Goal: Book appointment/travel/reservation

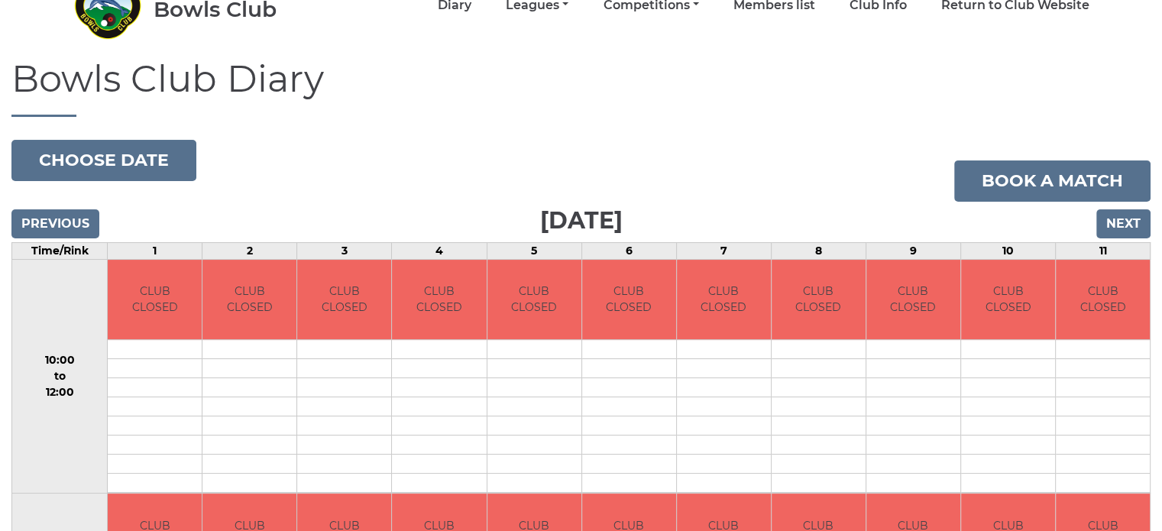
scroll to position [72, 0]
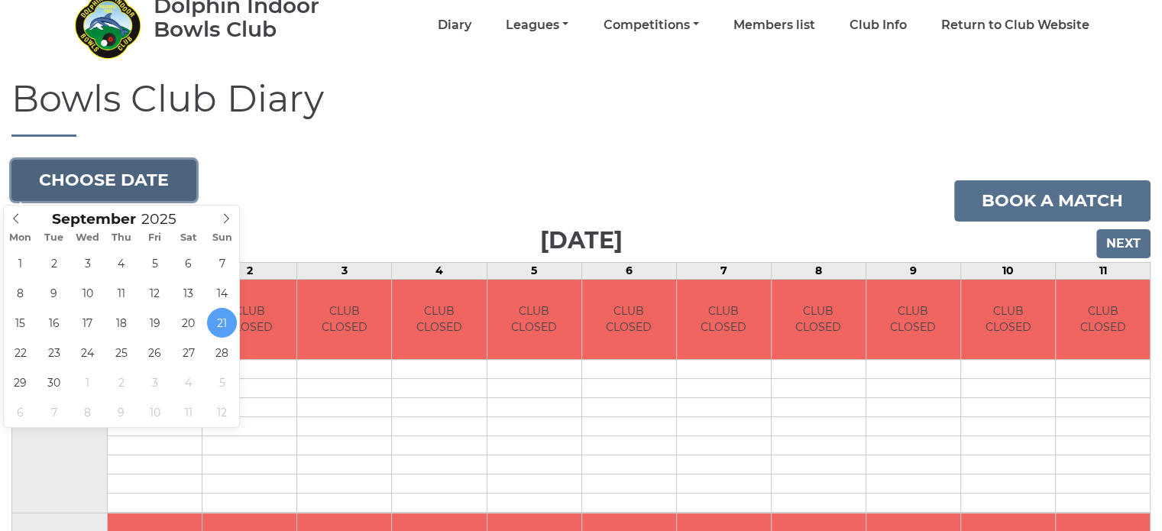
click at [162, 170] on button "Choose date" at bounding box center [103, 180] width 185 height 41
type input "[DATE]"
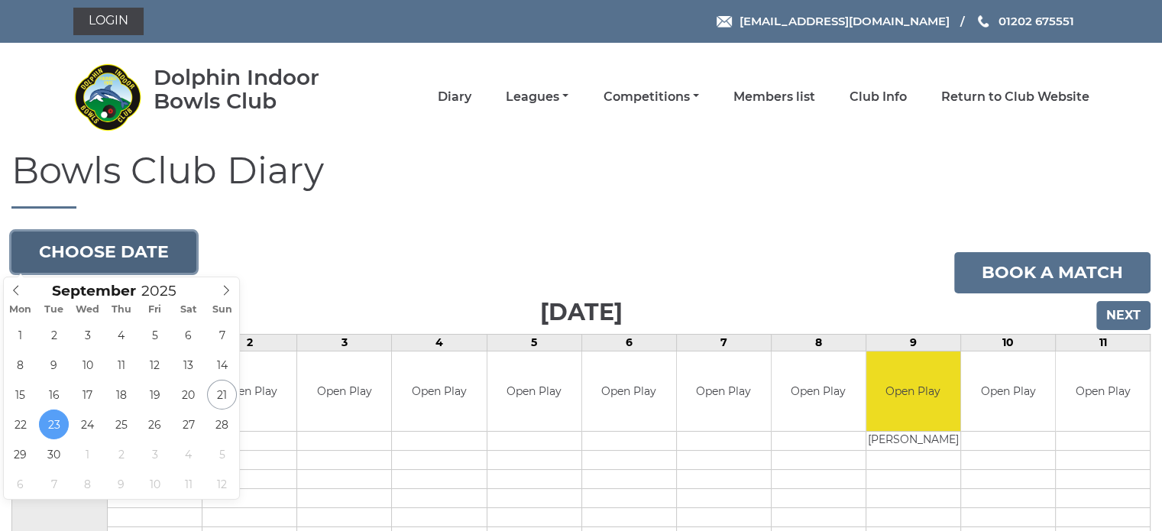
click at [125, 252] on button "Choose date" at bounding box center [103, 251] width 185 height 41
type input "[DATE]"
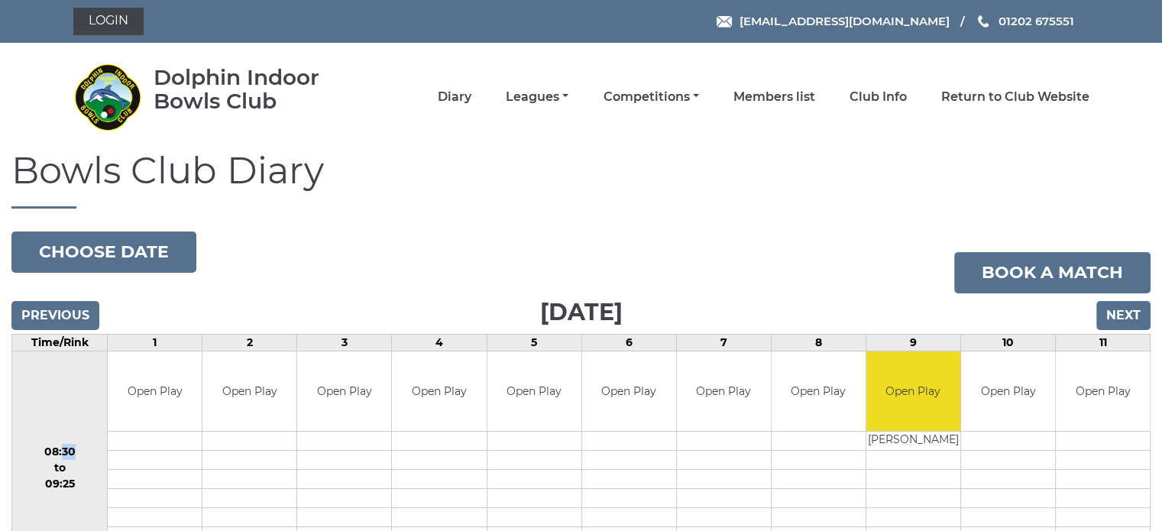
click at [61, 445] on td "08:30 to 09:25" at bounding box center [59, 468] width 95 height 235
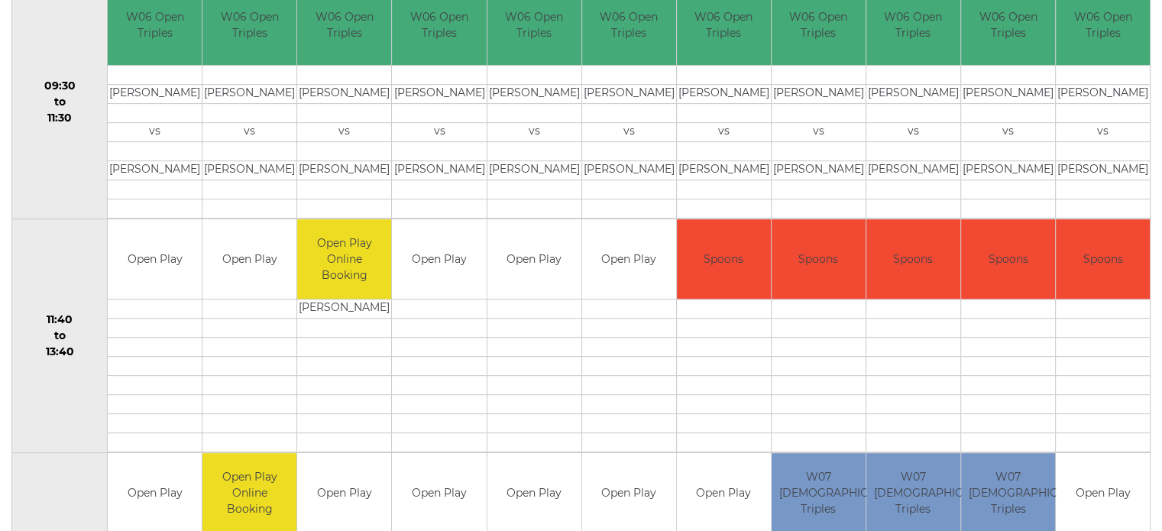
scroll to position [642, 0]
